Goal: Information Seeking & Learning: Understand process/instructions

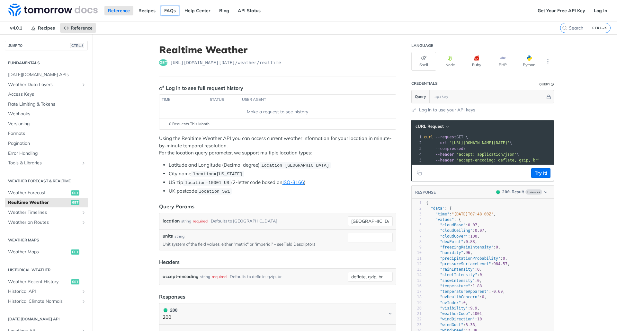
click at [171, 8] on link "FAQs" at bounding box center [170, 11] width 19 height 10
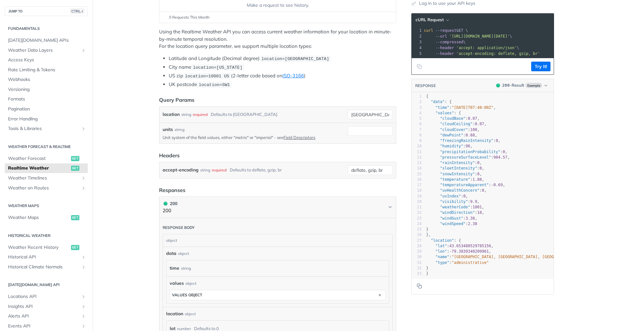
scroll to position [104, 0]
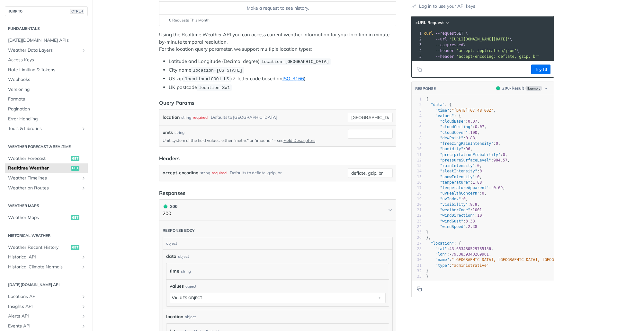
click at [366, 122] on div "location string required Defaults to toronto toronto" at bounding box center [277, 118] width 236 height 16
drag, startPoint x: 366, startPoint y: 122, endPoint x: 366, endPoint y: 117, distance: 5.5
click at [366, 117] on div "location string required Defaults to toronto toronto" at bounding box center [277, 118] width 236 height 16
click at [366, 117] on input "toronto" at bounding box center [370, 118] width 45 height 10
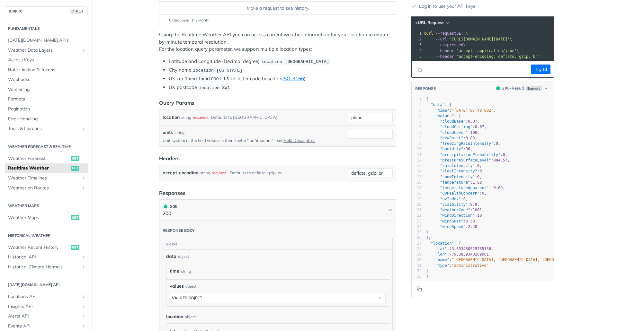
click at [394, 117] on article "Realtime Weather get https://api.tomorrow.io/v4 /weather/realtime Log in to see…" at bounding box center [277, 220] width 257 height 578
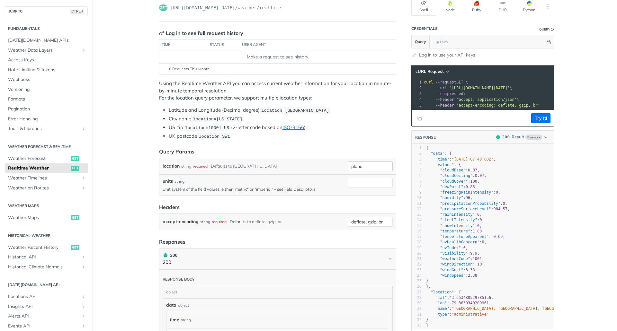
scroll to position [55, 0]
click at [371, 162] on input "plano" at bounding box center [370, 167] width 45 height 10
type input "plano, tx"
click at [395, 159] on article "Realtime Weather get https://api.tomorrow.io/v4 /weather/realtime Log in to see…" at bounding box center [277, 268] width 257 height 578
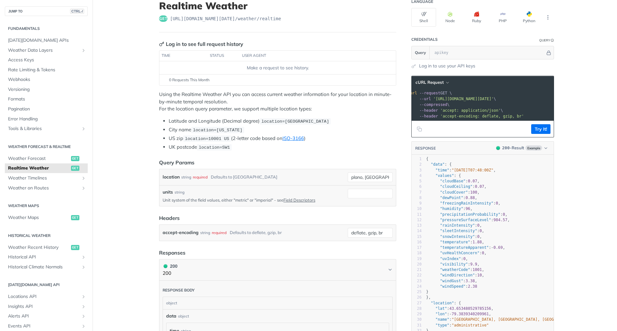
scroll to position [0, 0]
click at [533, 132] on button "Try It!" at bounding box center [540, 129] width 19 height 10
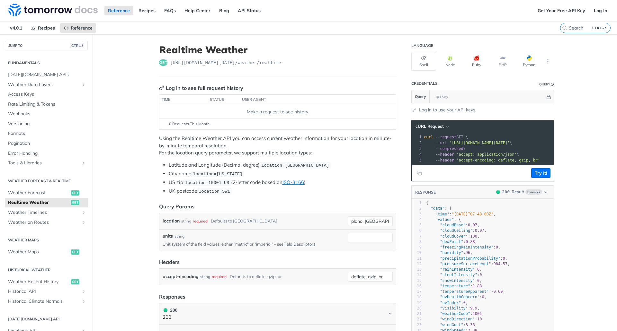
click at [401, 114] on article "Realtime Weather get https://api.tomorrow.io/v4 /weather/realtime Log in to see…" at bounding box center [277, 323] width 257 height 578
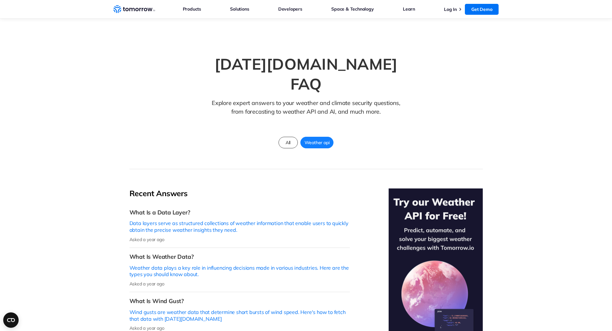
click at [512, 108] on section "[DATE][DOMAIN_NAME] FAQ Explore expert answers to your weather and climate secu…" at bounding box center [306, 94] width 612 height 151
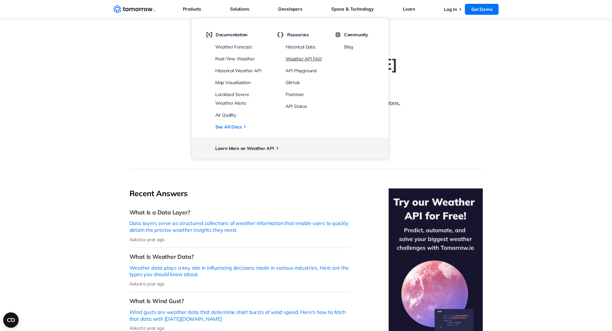
click at [320, 57] on link "Weather API FAQ" at bounding box center [304, 59] width 36 height 6
